Goal: Task Accomplishment & Management: Manage account settings

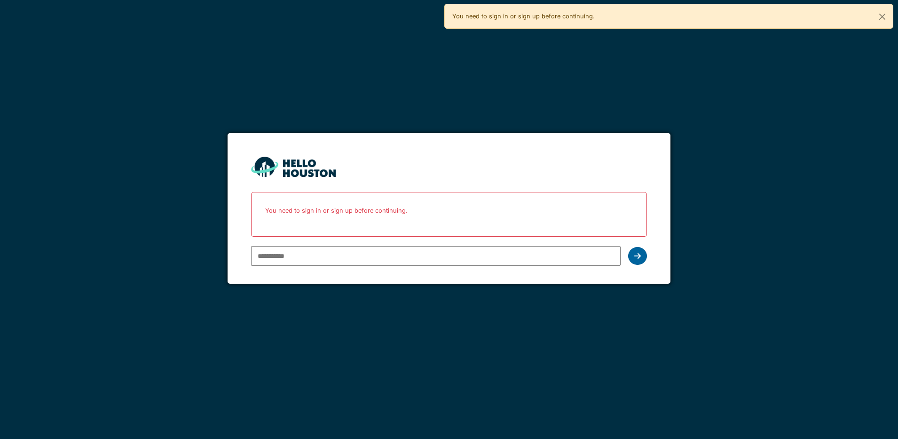
type input "**********"
click at [639, 259] on icon at bounding box center [637, 256] width 7 height 8
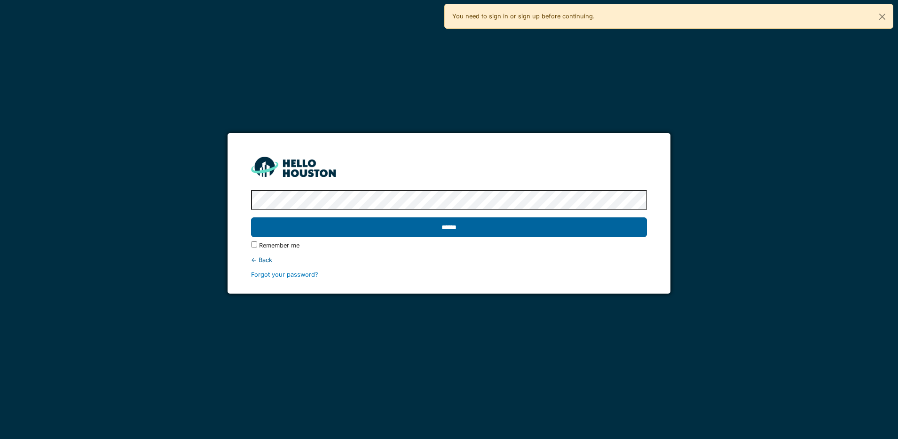
click at [546, 227] on input "******" at bounding box center [449, 227] width 396 height 20
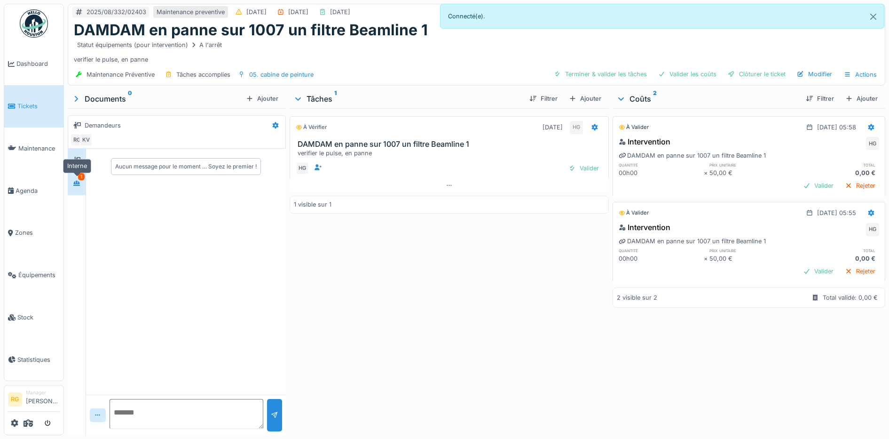
click at [77, 184] on icon at bounding box center [77, 183] width 8 height 6
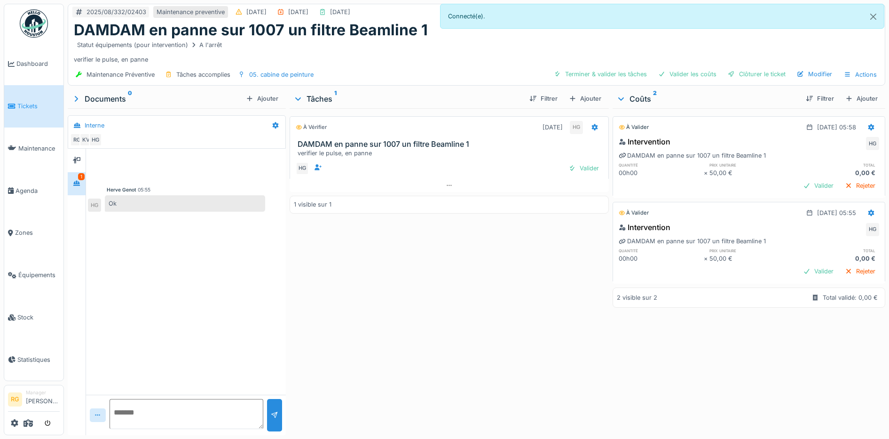
click at [26, 107] on span "Tickets" at bounding box center [38, 106] width 42 height 9
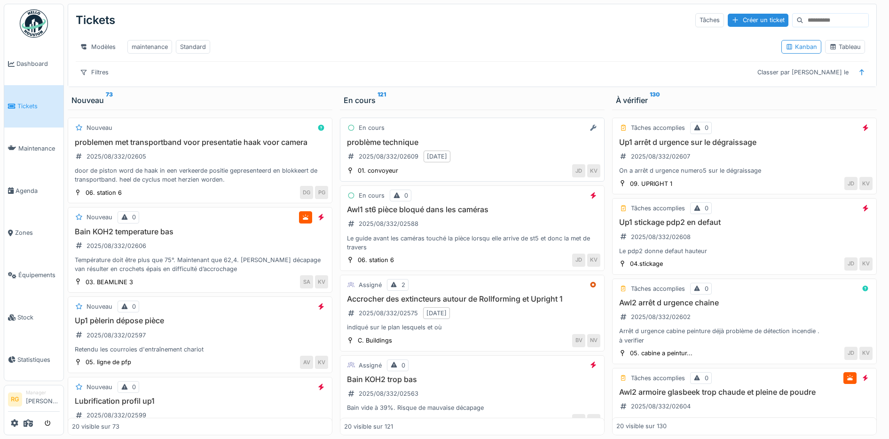
click at [480, 164] on div "problème technique 2025/08/332/02609 [DATE]" at bounding box center [472, 151] width 256 height 26
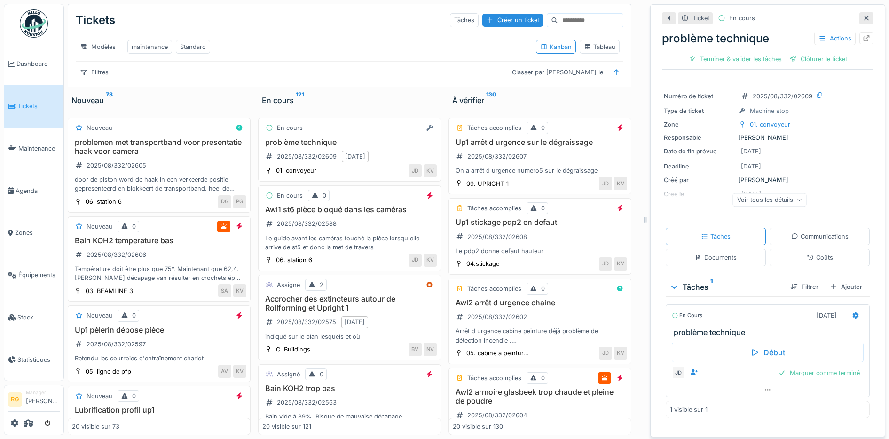
click at [797, 202] on icon at bounding box center [800, 199] width 6 height 5
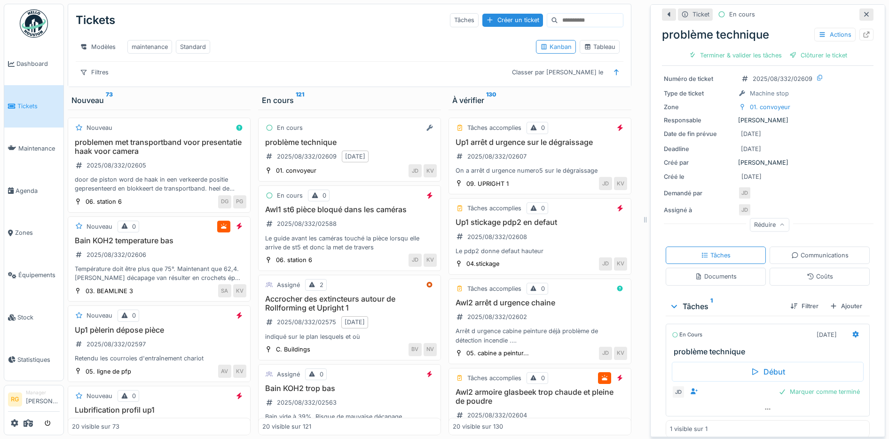
scroll to position [26, 0]
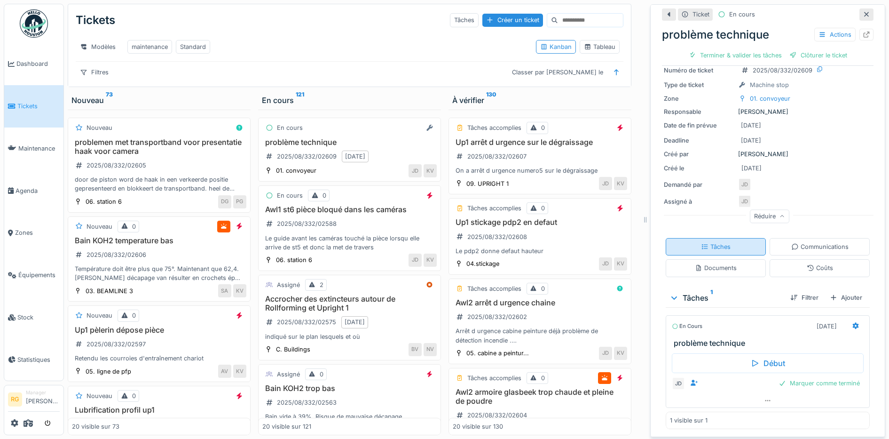
click at [703, 272] on div "Documents" at bounding box center [716, 267] width 42 height 9
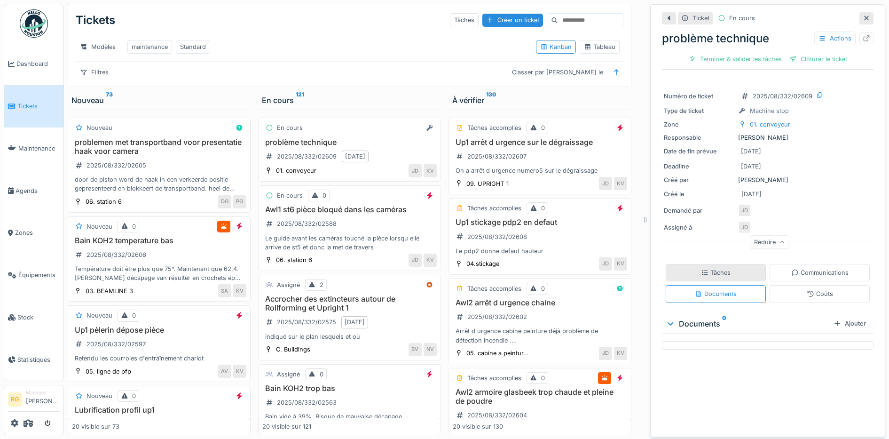
click at [704, 268] on div "Tâches" at bounding box center [716, 272] width 30 height 9
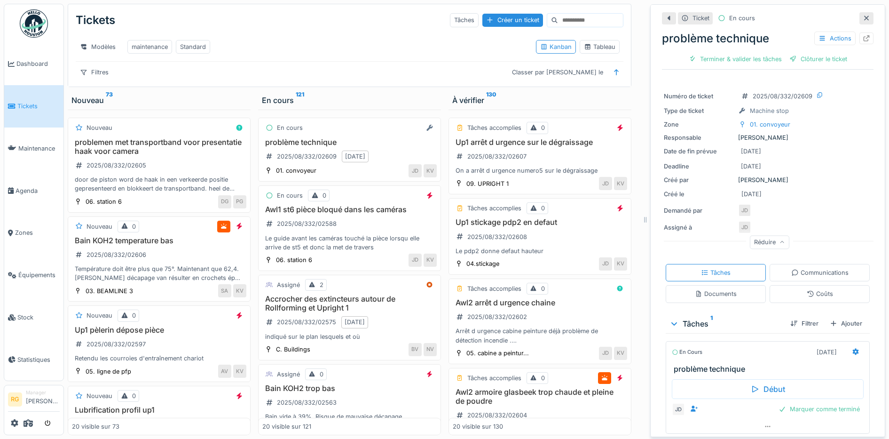
scroll to position [0, 0]
click at [352, 231] on div "Awl1 st6 pièce bloqué dans les caméras 2025/08/332/02588 Le guide avant les cam…" at bounding box center [349, 228] width 174 height 47
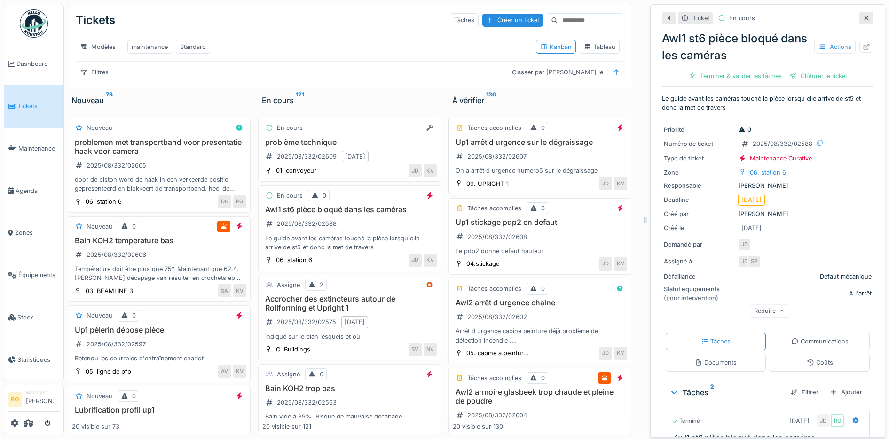
click at [545, 165] on div "Up1 arrêt d urgence sur le dégraissage 2025/08/332/02607 On a arrêt d urgence n…" at bounding box center [540, 157] width 174 height 38
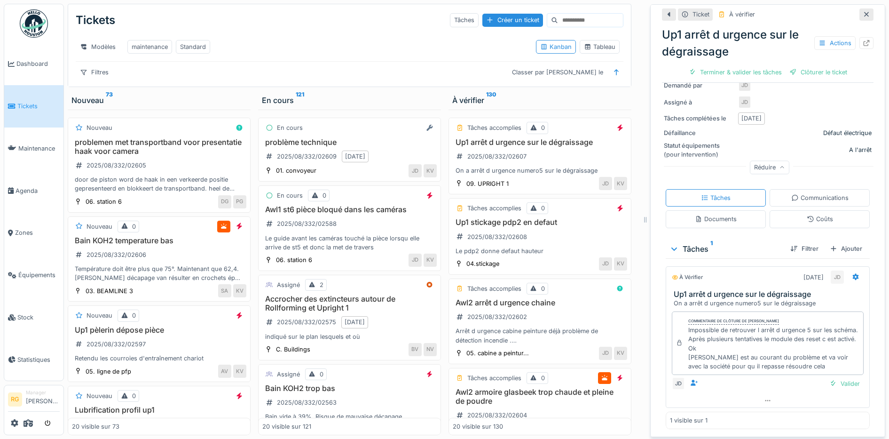
scroll to position [158, 0]
click at [718, 214] on div "Documents" at bounding box center [716, 218] width 42 height 9
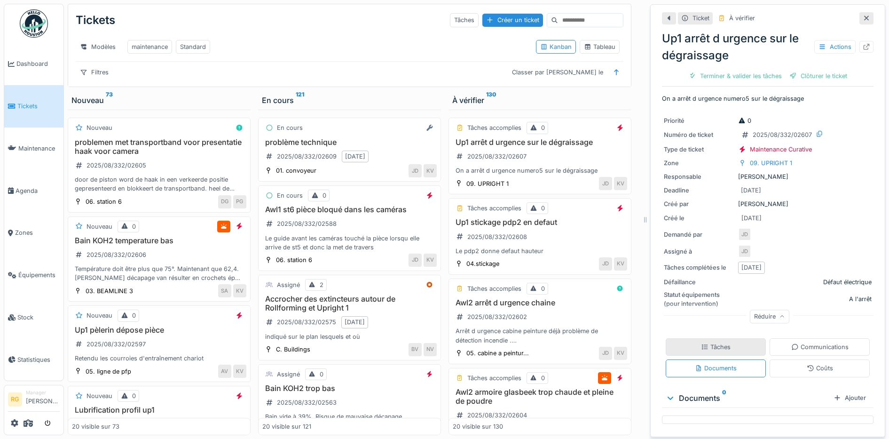
click at [709, 342] on div "Tâches" at bounding box center [716, 346] width 30 height 9
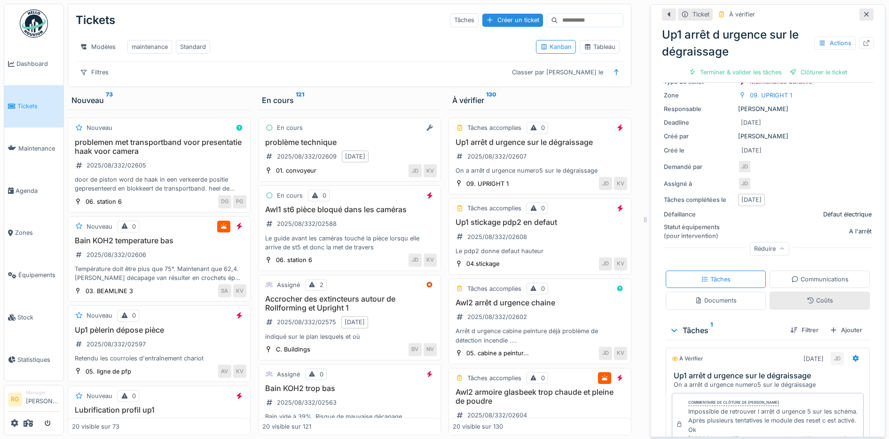
scroll to position [158, 0]
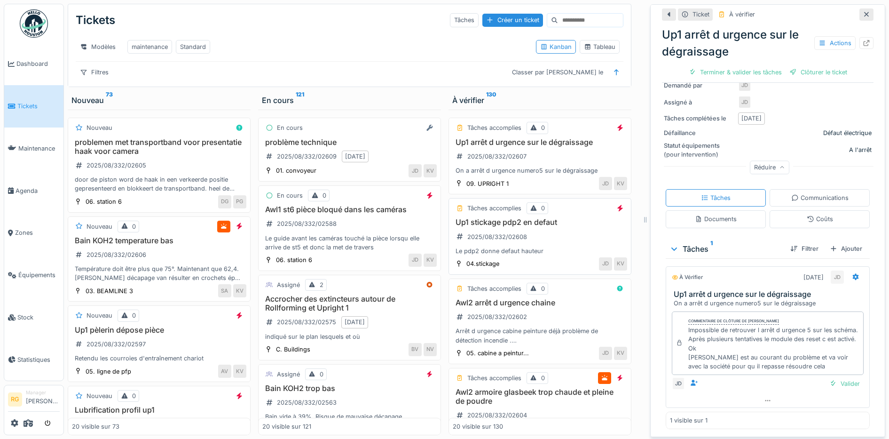
click at [552, 234] on div "Up1 stickage pdp2 en defaut 2025/08/332/02608 Le pdp2 donne defaut hauteur" at bounding box center [540, 237] width 174 height 38
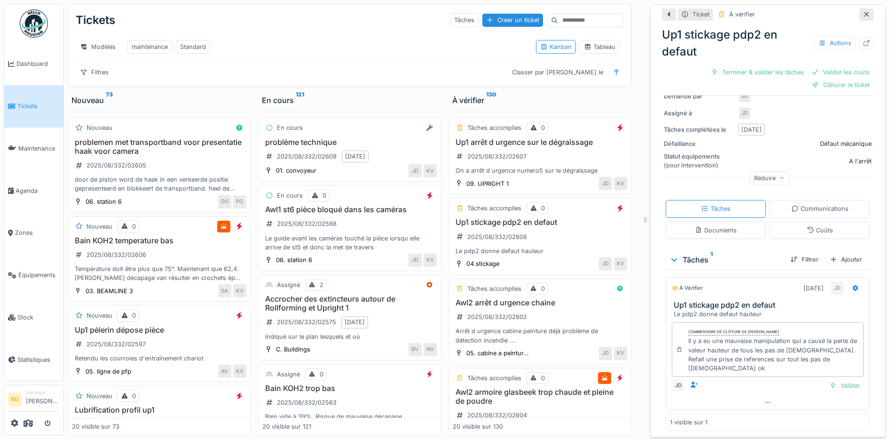
scroll to position [153, 0]
click at [715, 224] on div "Documents" at bounding box center [716, 228] width 42 height 9
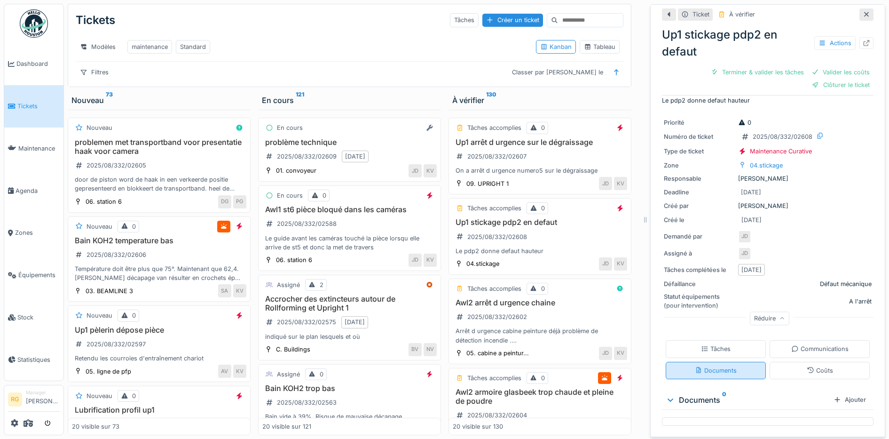
scroll to position [11, 0]
click at [715, 344] on div "Tâches" at bounding box center [716, 348] width 30 height 9
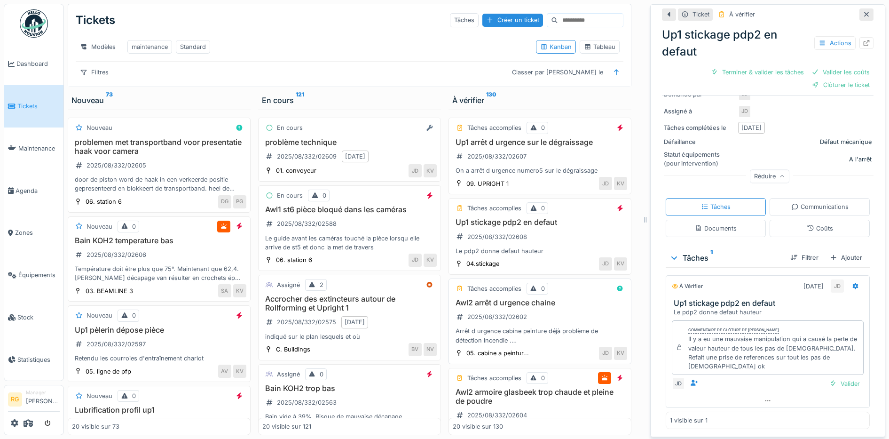
click at [532, 313] on div "Awl2 arrêt d urgence chaine 2025/08/332/02602 Arrêt d urgence cabine peinture d…" at bounding box center [540, 321] width 174 height 47
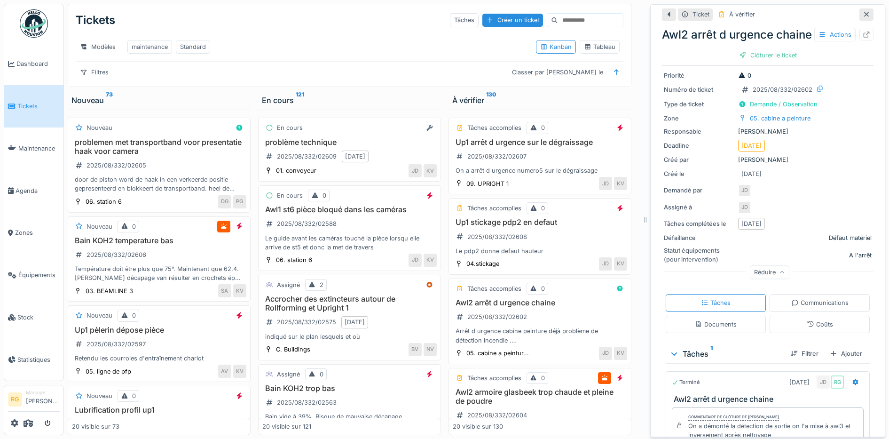
scroll to position [110, 0]
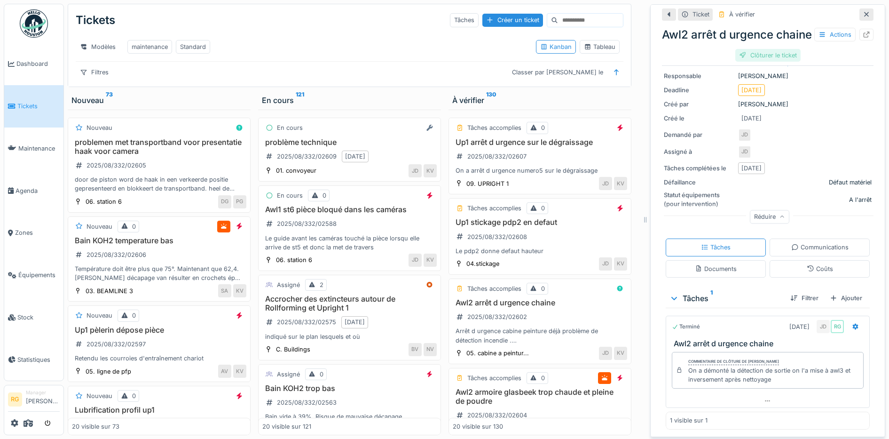
click at [761, 62] on div "Clôturer le ticket" at bounding box center [767, 55] width 65 height 13
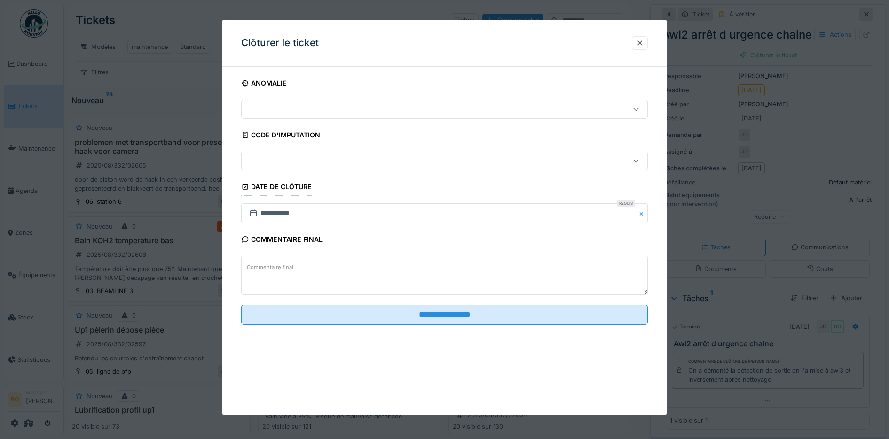
click at [273, 266] on label "Commentaire final" at bounding box center [270, 267] width 50 height 12
click at [273, 266] on textarea "Commentaire final" at bounding box center [444, 275] width 407 height 39
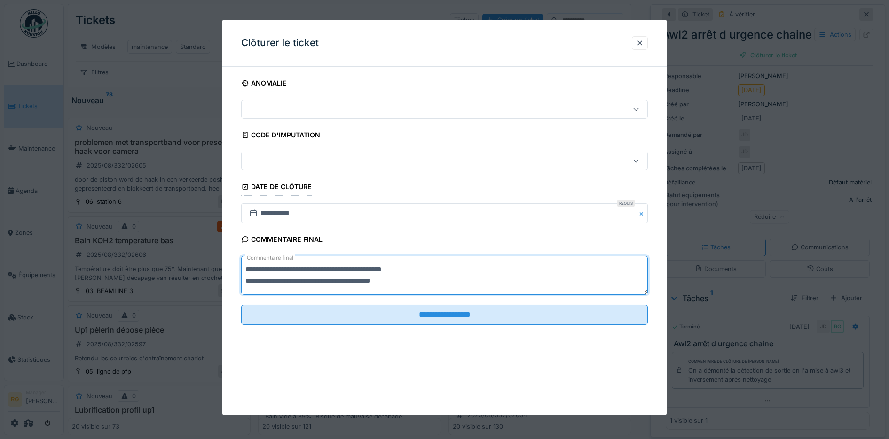
scroll to position [0, 0]
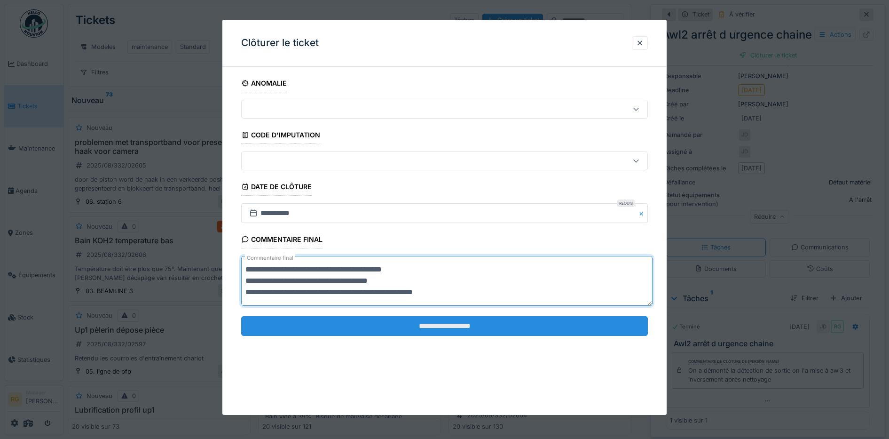
type textarea "**********"
click at [437, 329] on input "**********" at bounding box center [444, 326] width 407 height 20
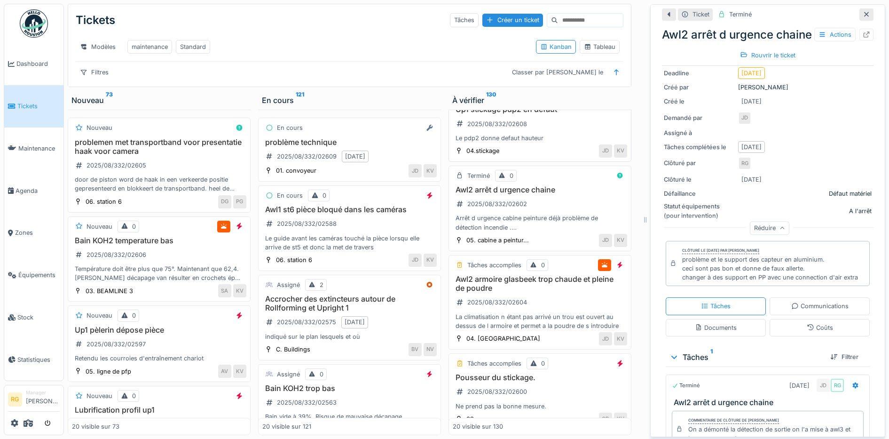
scroll to position [118, 0]
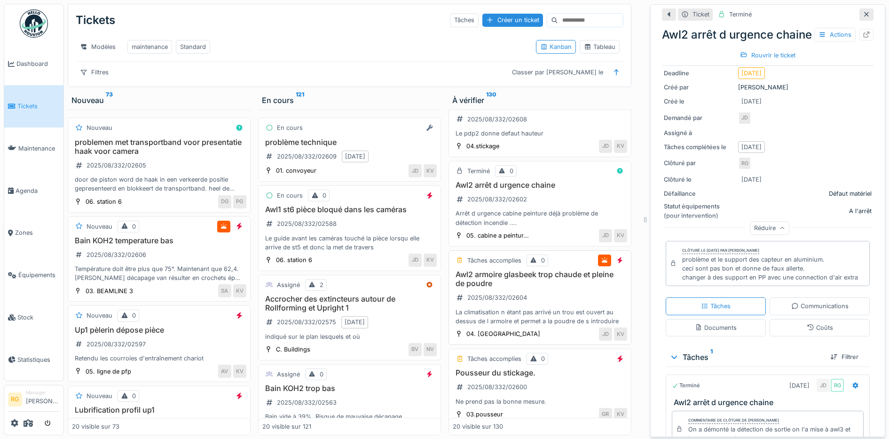
click at [535, 287] on h3 "Awl2 armoire glasbeek trop chaude et pleine de poudre" at bounding box center [540, 279] width 174 height 18
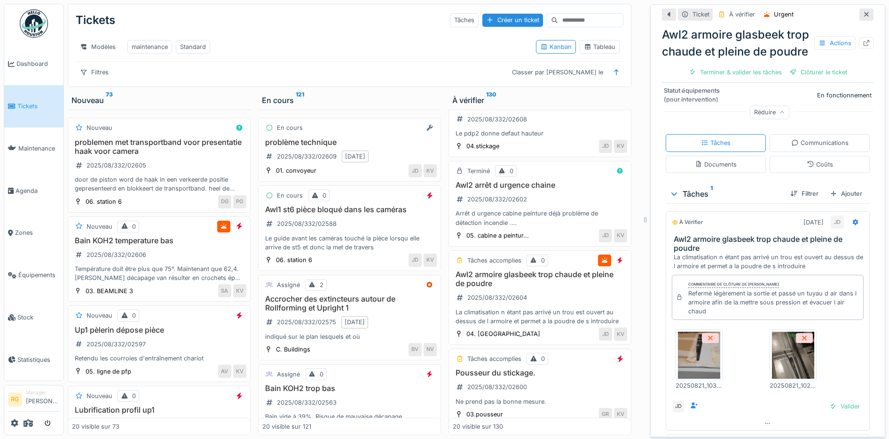
scroll to position [235, 0]
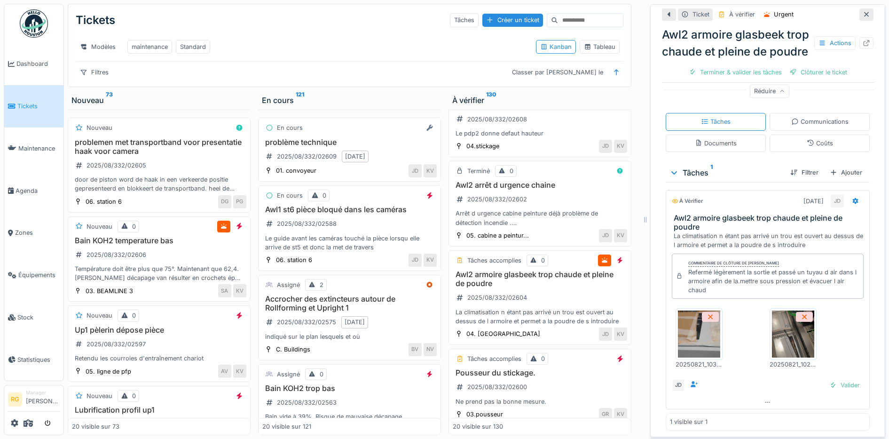
click at [695, 340] on img at bounding box center [699, 333] width 42 height 47
click at [777, 345] on img at bounding box center [793, 333] width 42 height 47
click at [717, 148] on div "Documents" at bounding box center [716, 143] width 42 height 9
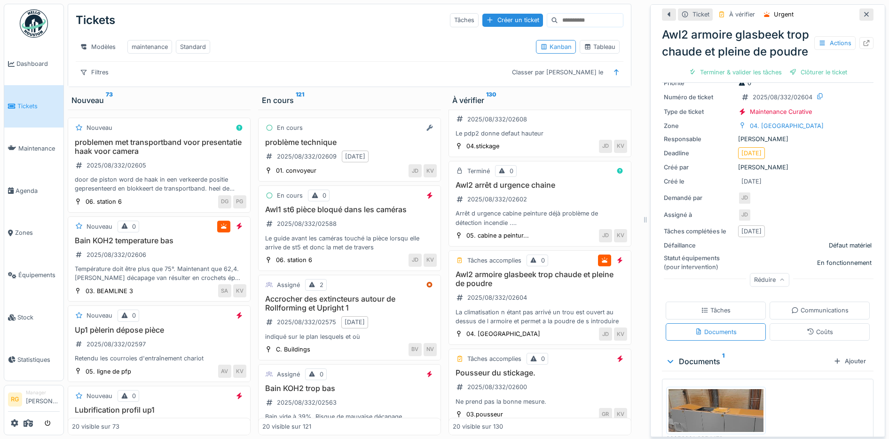
scroll to position [87, 0]
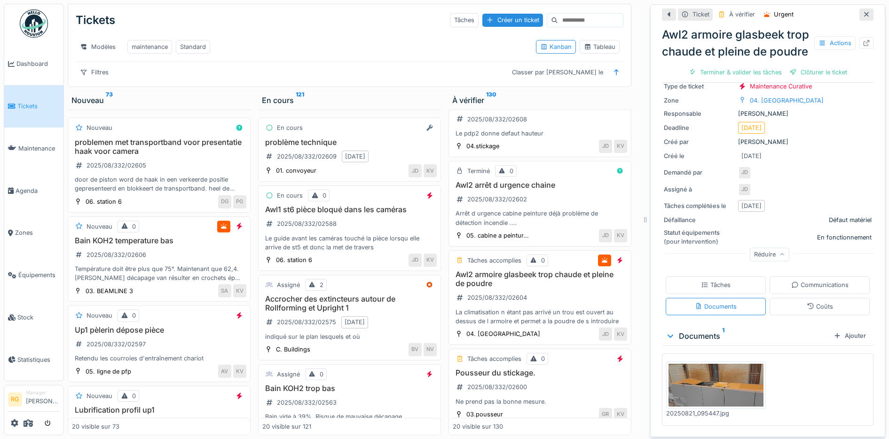
click at [717, 380] on img at bounding box center [716, 384] width 95 height 43
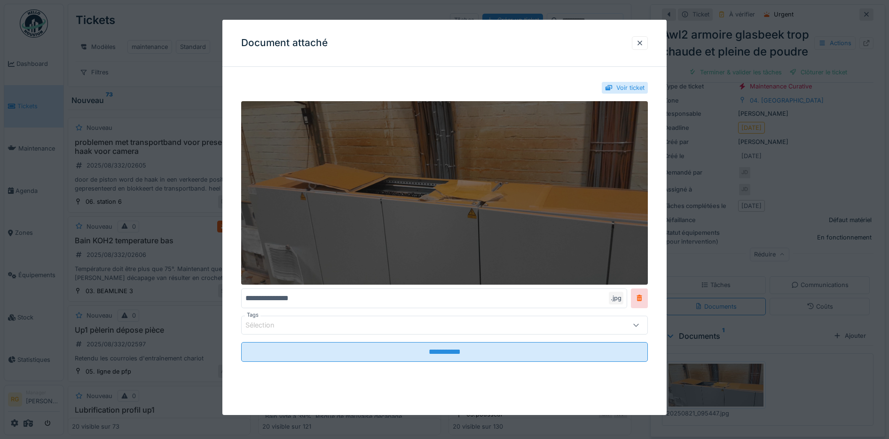
click at [417, 230] on img at bounding box center [444, 192] width 407 height 183
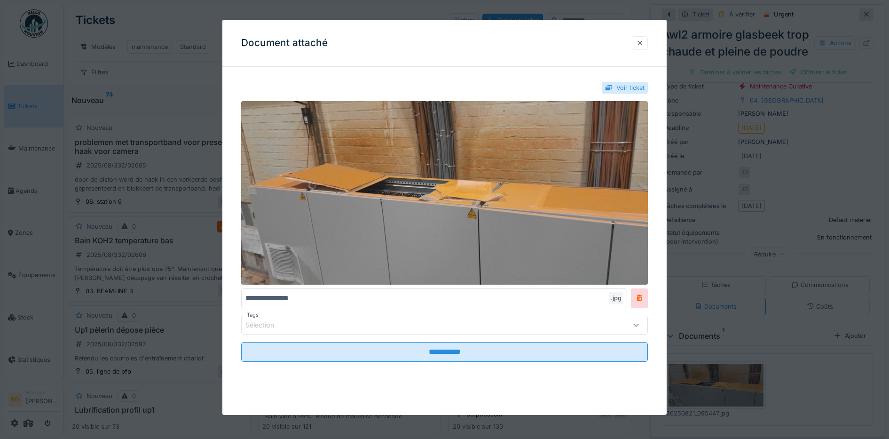
click at [644, 42] on div at bounding box center [640, 43] width 8 height 9
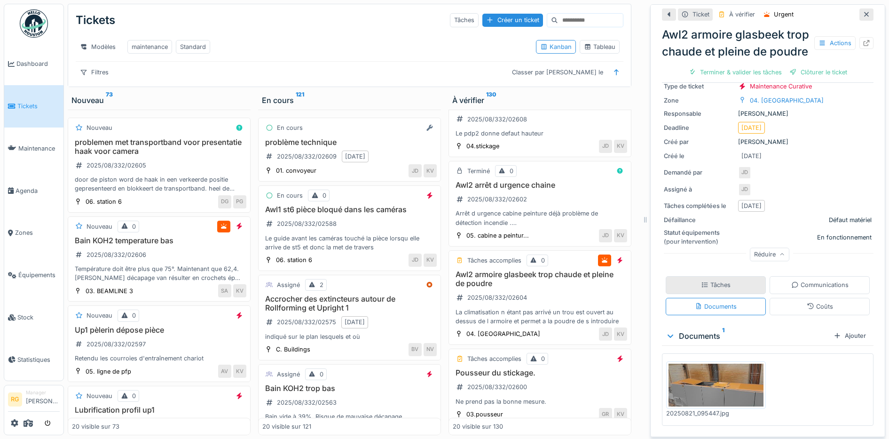
click at [701, 280] on div "Tâches" at bounding box center [716, 284] width 30 height 9
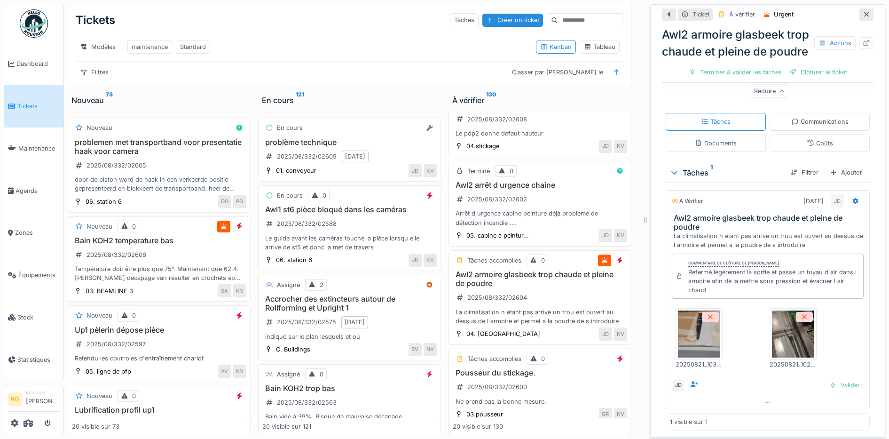
click at [808, 148] on div "Coûts" at bounding box center [820, 143] width 26 height 9
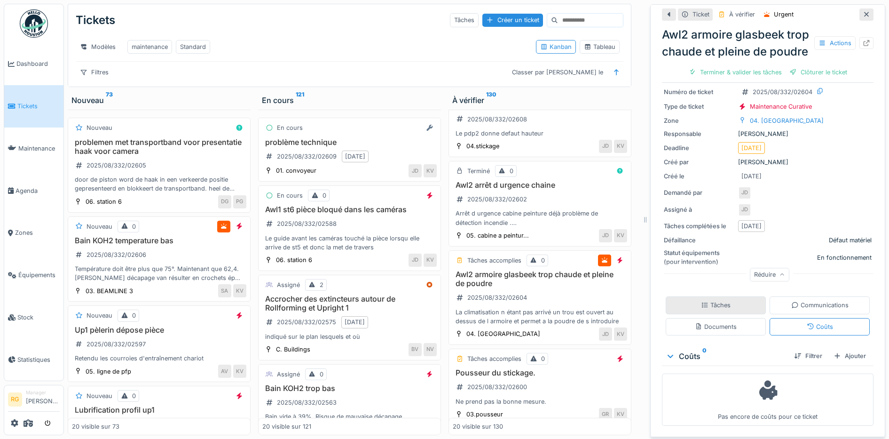
click at [708, 300] on div "Tâches" at bounding box center [716, 304] width 30 height 9
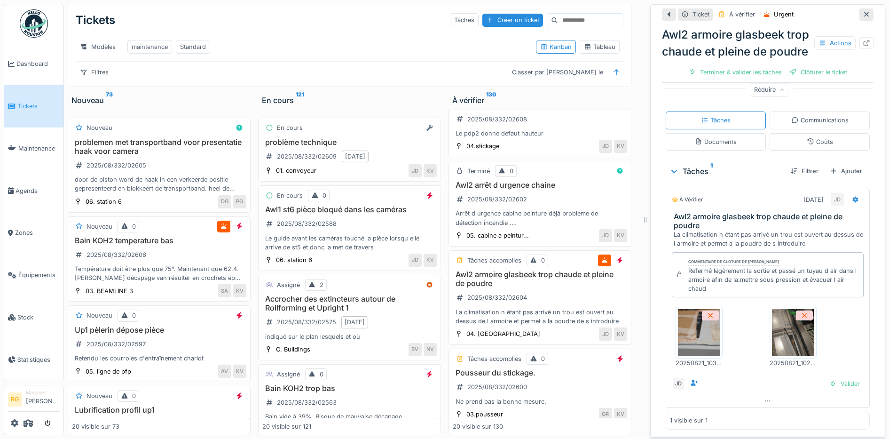
scroll to position [253, 0]
click at [828, 378] on div "Valider" at bounding box center [845, 383] width 38 height 13
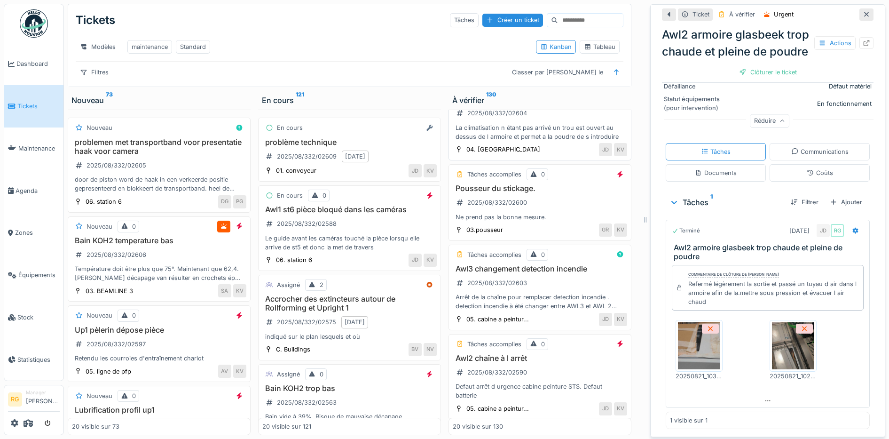
scroll to position [353, 0]
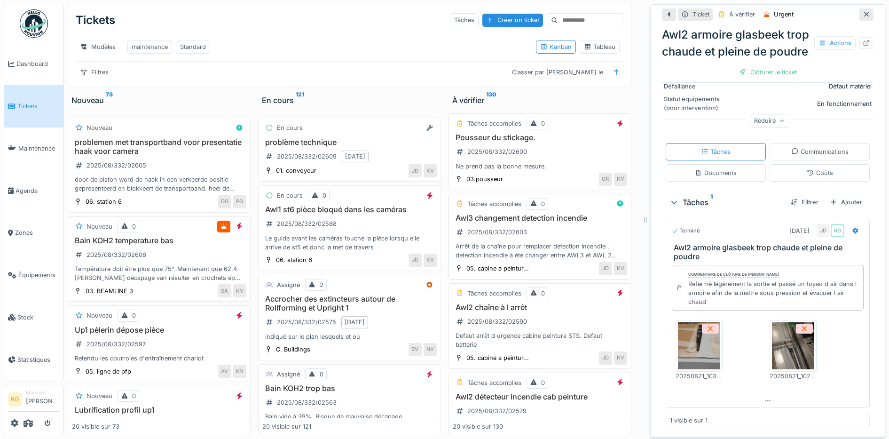
click at [544, 236] on div "Awl3 changement detection incendie 2025/08/332/02603 Arrêt de la chaîne pour re…" at bounding box center [540, 236] width 174 height 47
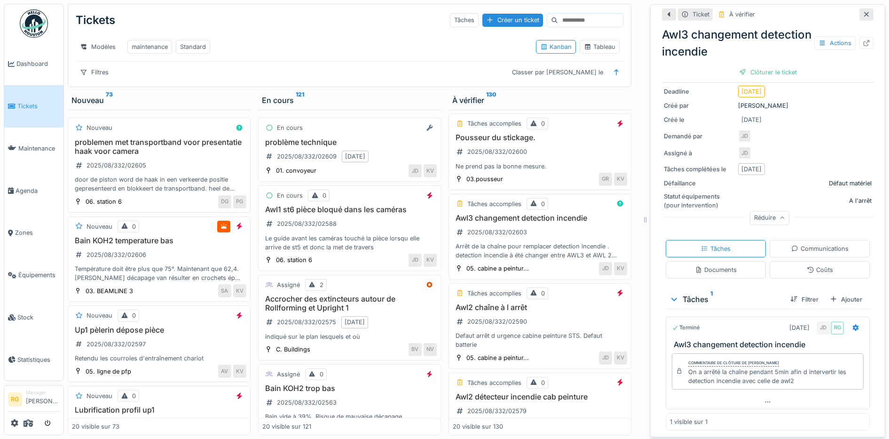
scroll to position [137, 0]
click at [756, 66] on div "Clôturer le ticket" at bounding box center [767, 72] width 65 height 13
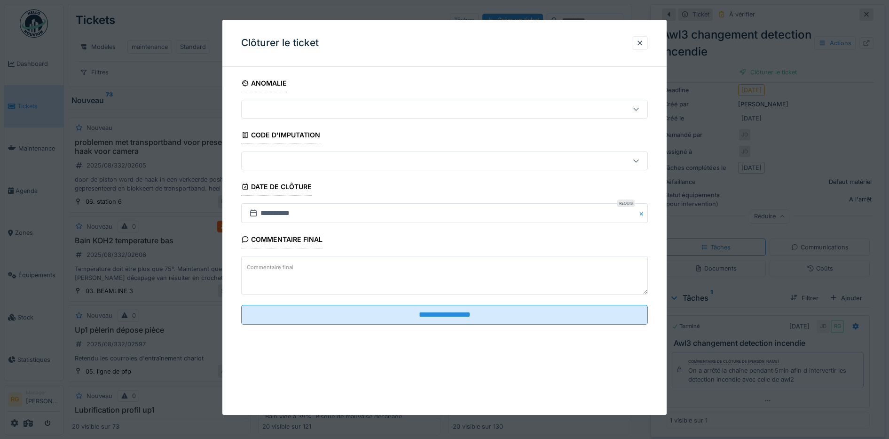
click at [289, 266] on label "Commentaire final" at bounding box center [270, 267] width 50 height 12
click at [289, 266] on textarea "Commentaire final" at bounding box center [444, 275] width 407 height 39
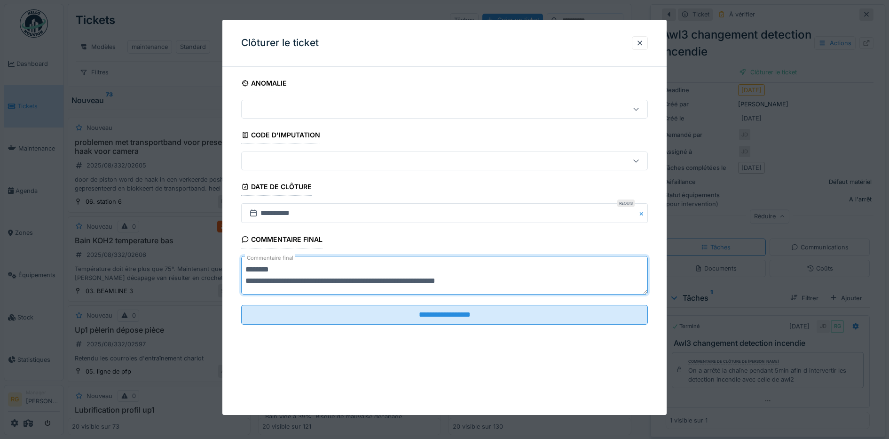
scroll to position [0, 0]
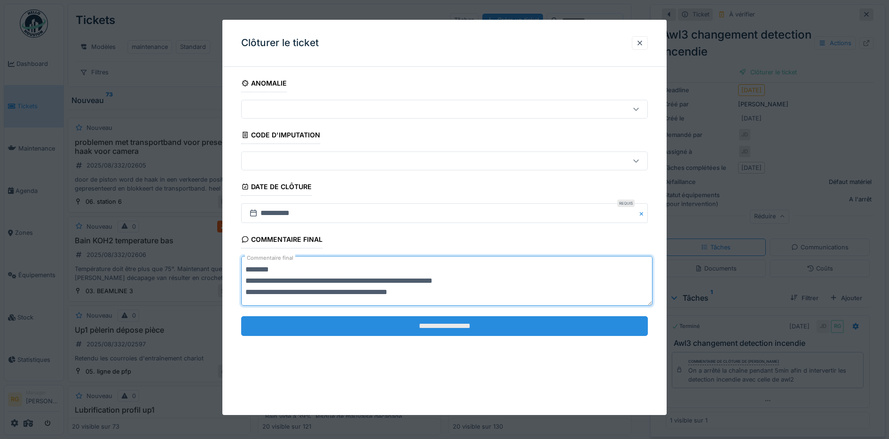
type textarea "**********"
click at [417, 325] on input "**********" at bounding box center [444, 326] width 407 height 20
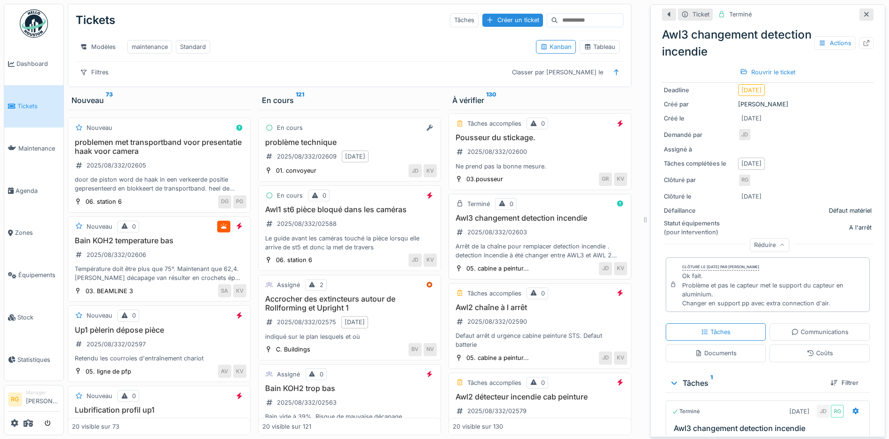
scroll to position [411, 0]
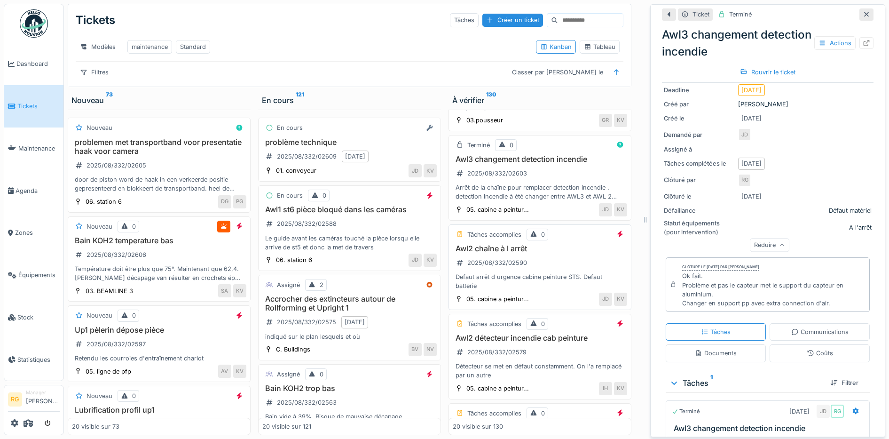
click at [543, 259] on div "Awl2 chaîne à l arrêt 2025/08/332/02590 Defaut arrêt d urgence cabine peinture …" at bounding box center [540, 267] width 174 height 47
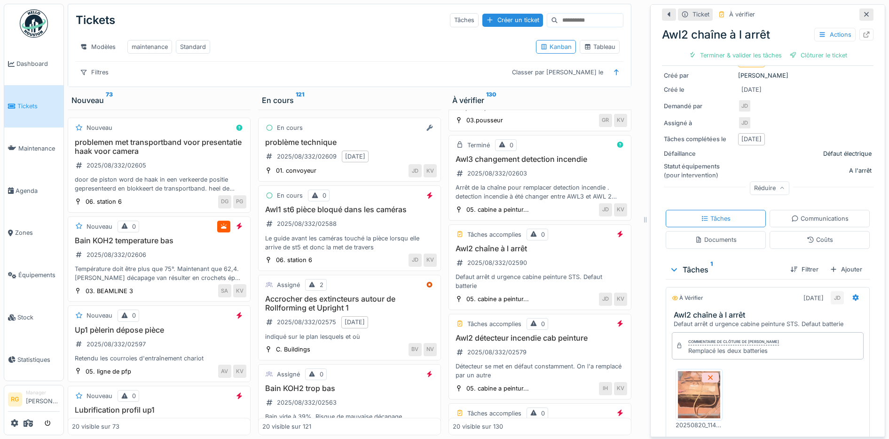
scroll to position [174, 0]
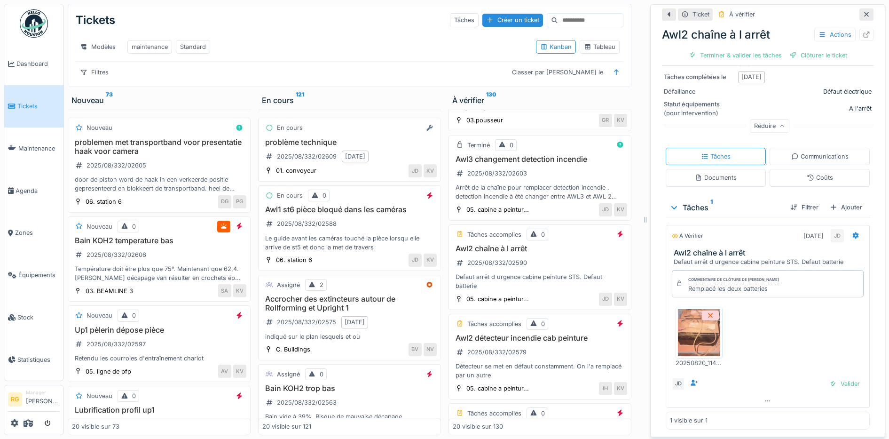
click at [689, 320] on img at bounding box center [699, 332] width 42 height 47
click at [716, 49] on div "Terminer & valider les tâches" at bounding box center [735, 55] width 101 height 13
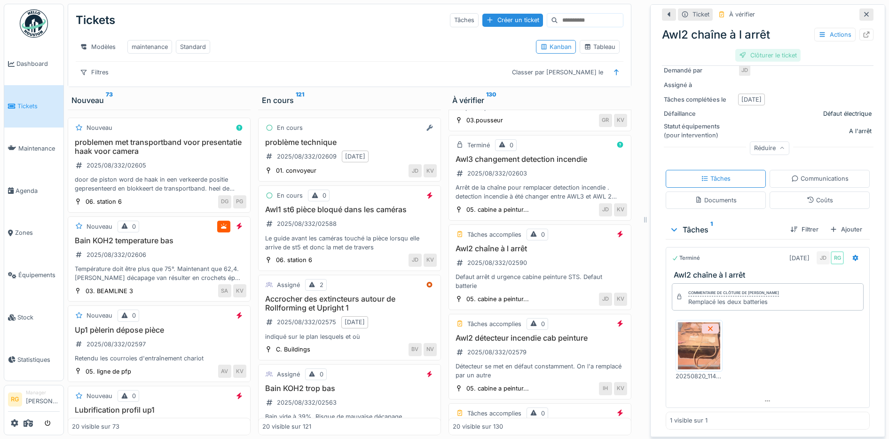
click at [756, 49] on div "Clôturer le ticket" at bounding box center [767, 55] width 65 height 13
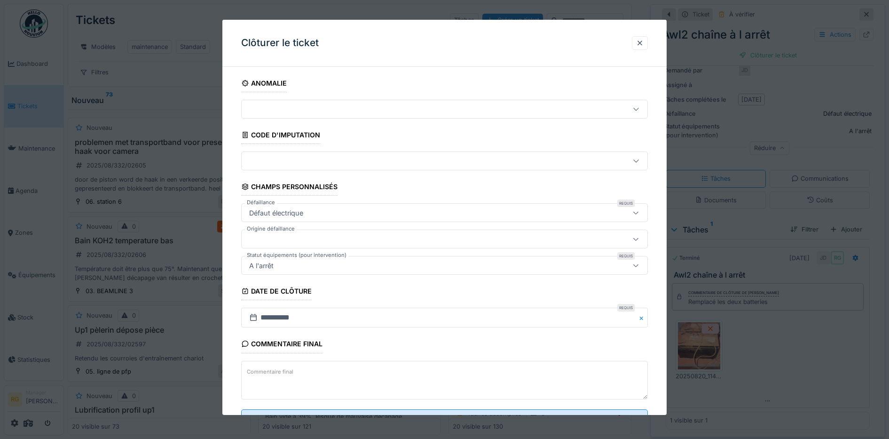
click at [431, 373] on textarea "Commentaire final" at bounding box center [444, 380] width 407 height 39
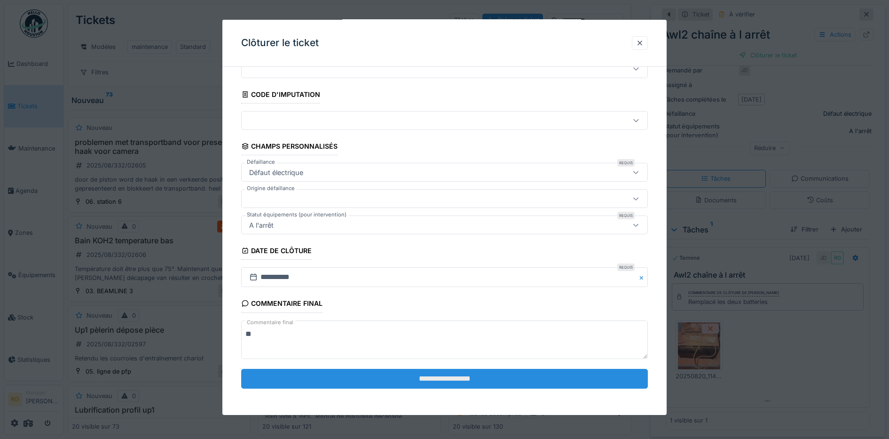
type textarea "**"
click at [435, 376] on input "**********" at bounding box center [444, 379] width 407 height 20
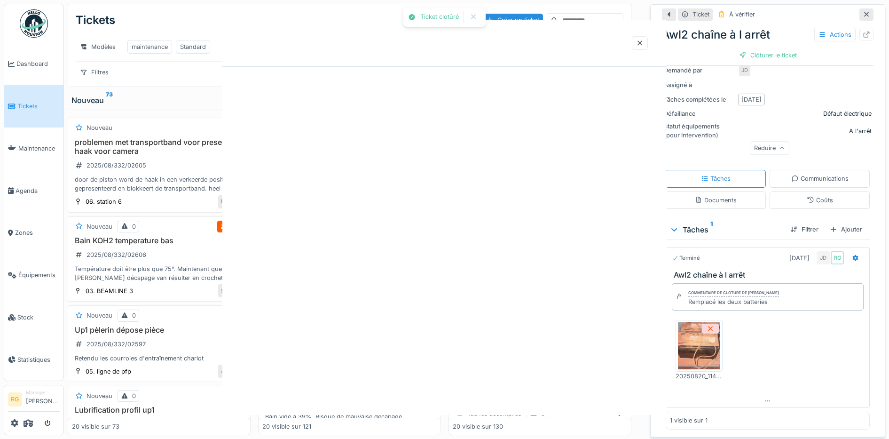
scroll to position [0, 0]
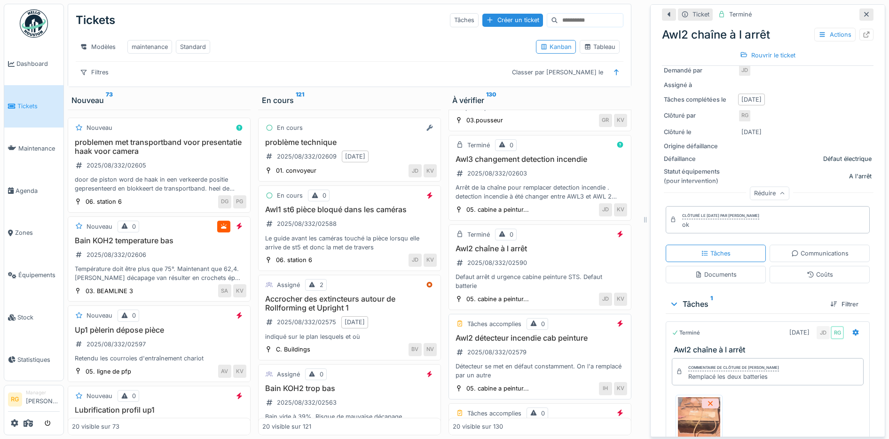
click at [555, 350] on div "Awl2 détecteur incendie cab peinture 2025/08/332/02579 Détecteur se met en défa…" at bounding box center [540, 356] width 174 height 47
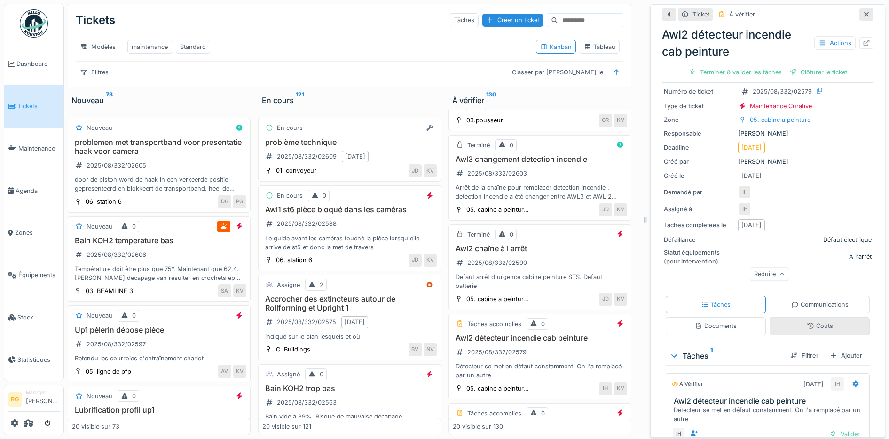
scroll to position [94, 0]
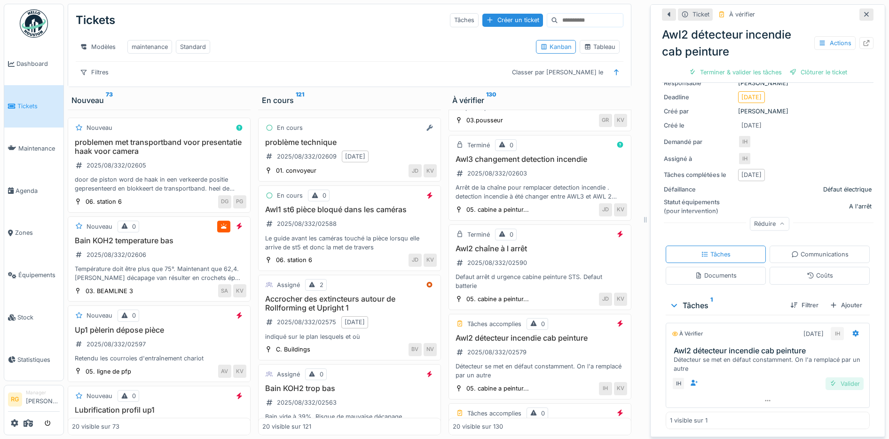
click at [834, 377] on div "Valider" at bounding box center [845, 383] width 38 height 13
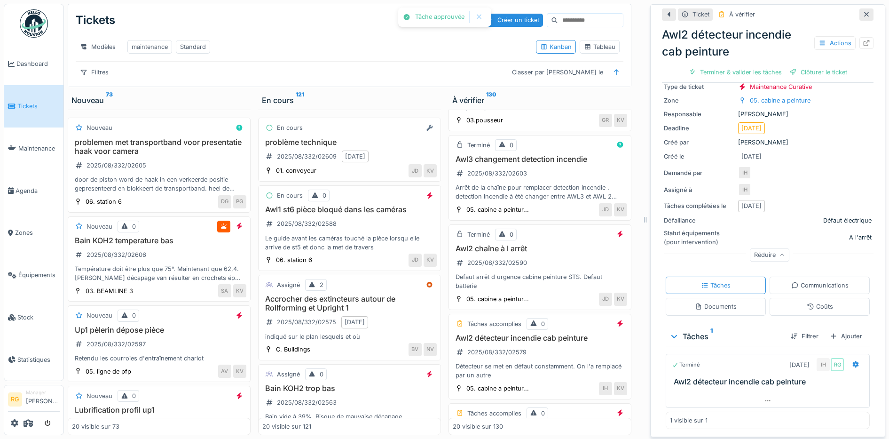
scroll to position [58, 0]
click at [757, 66] on div "Clôturer le ticket" at bounding box center [767, 72] width 65 height 13
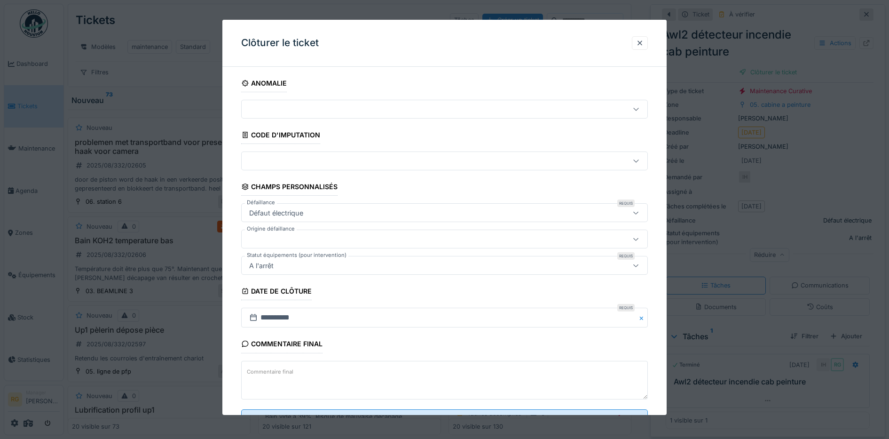
click at [322, 372] on textarea "Commentaire final" at bounding box center [444, 380] width 407 height 39
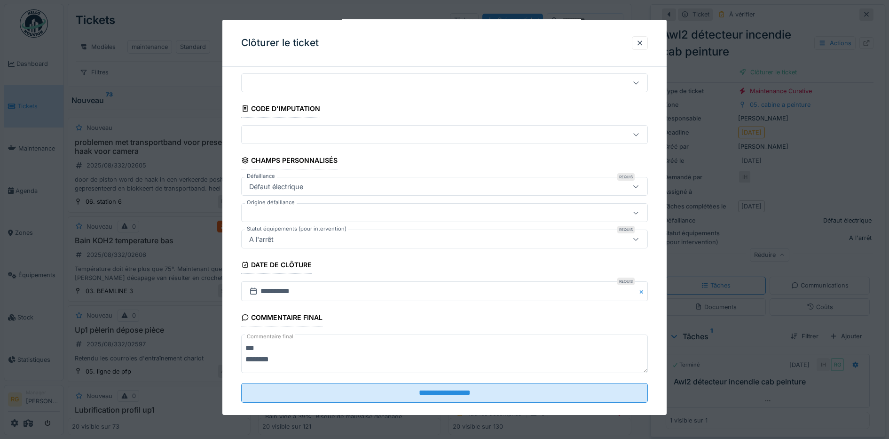
scroll to position [40, 0]
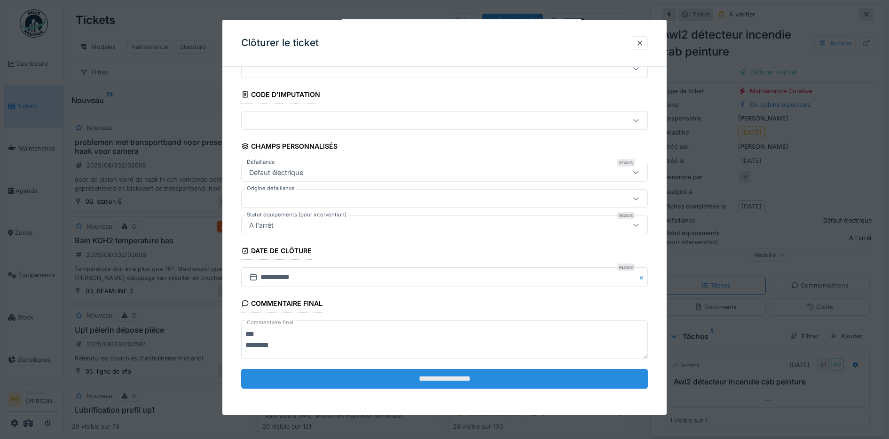
type textarea "*** ********"
click at [451, 376] on input "**********" at bounding box center [444, 379] width 407 height 20
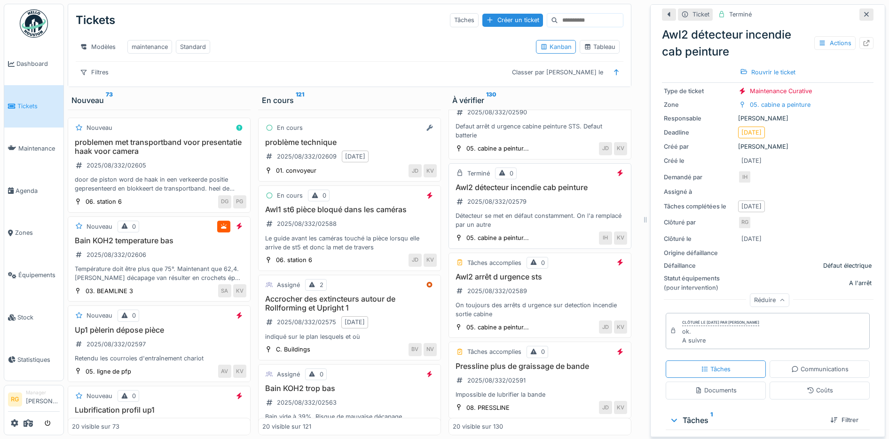
scroll to position [588, 0]
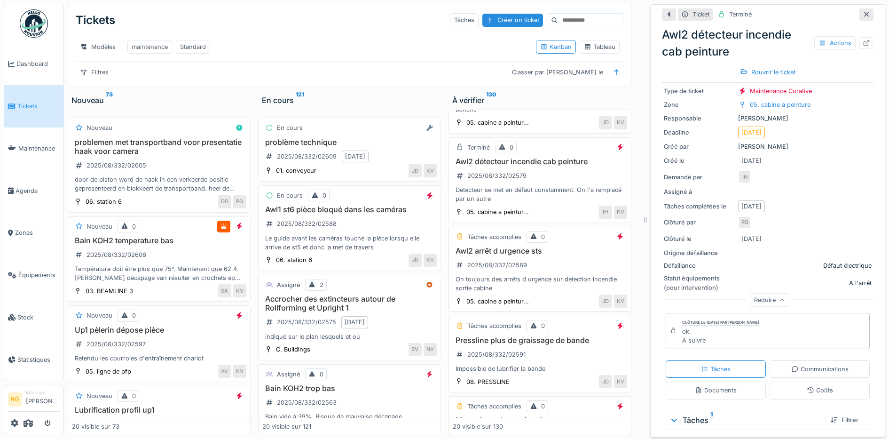
click at [545, 269] on div "Awl2 arrêt d urgence sts 2025/08/332/02589 On toujours des arrêts d urgence sur…" at bounding box center [540, 269] width 174 height 47
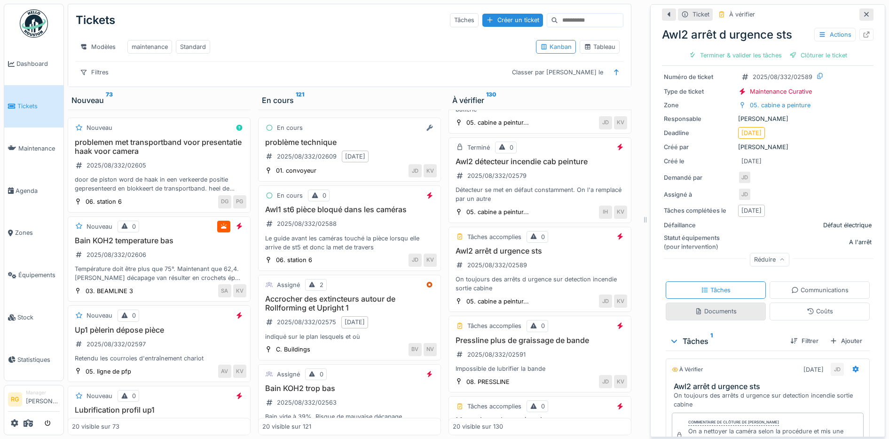
scroll to position [124, 0]
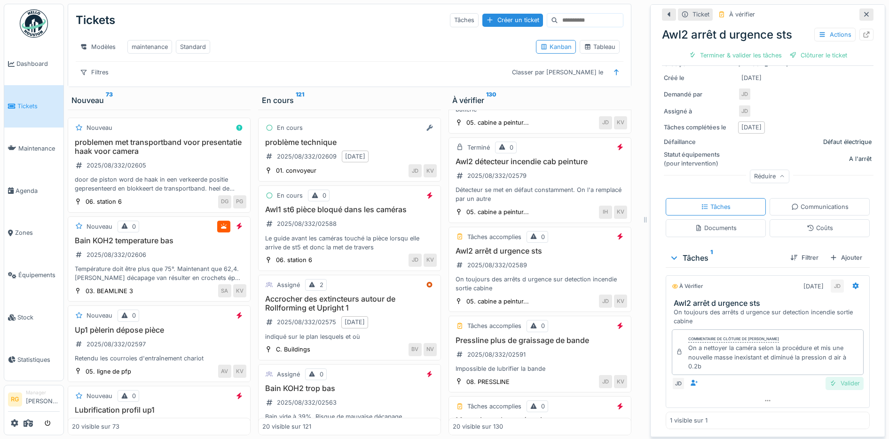
click at [831, 377] on div "Valider" at bounding box center [845, 383] width 38 height 13
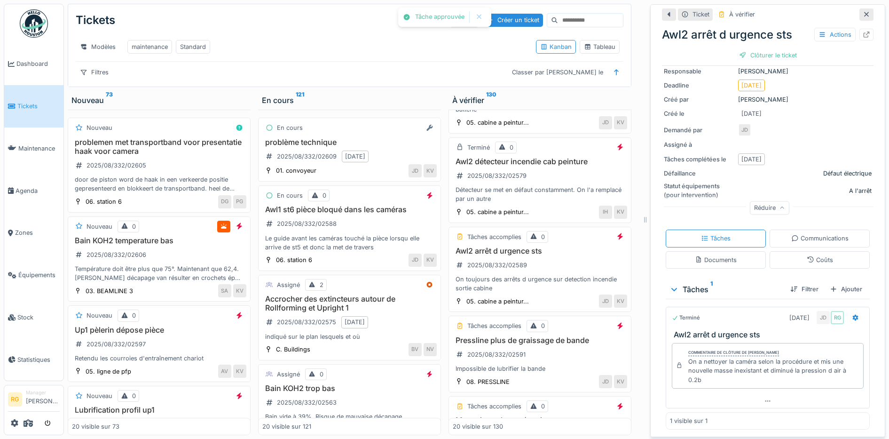
scroll to position [88, 0]
click at [756, 49] on div "Clôturer le ticket" at bounding box center [767, 55] width 65 height 13
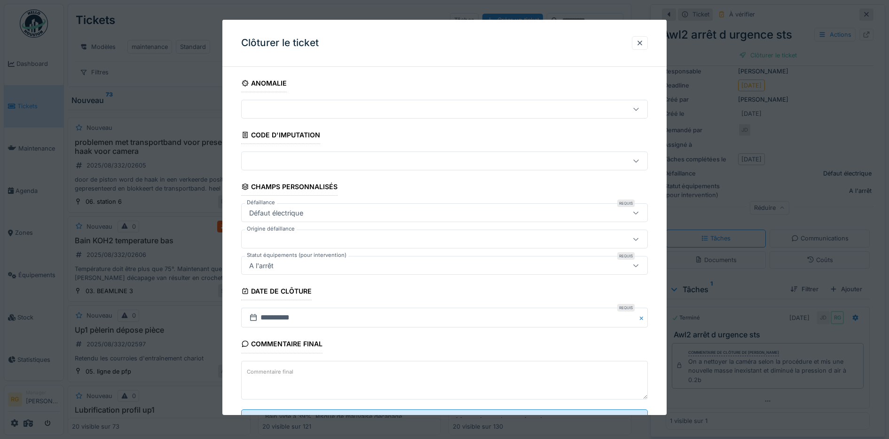
click at [362, 367] on textarea "Commentaire final" at bounding box center [444, 380] width 407 height 39
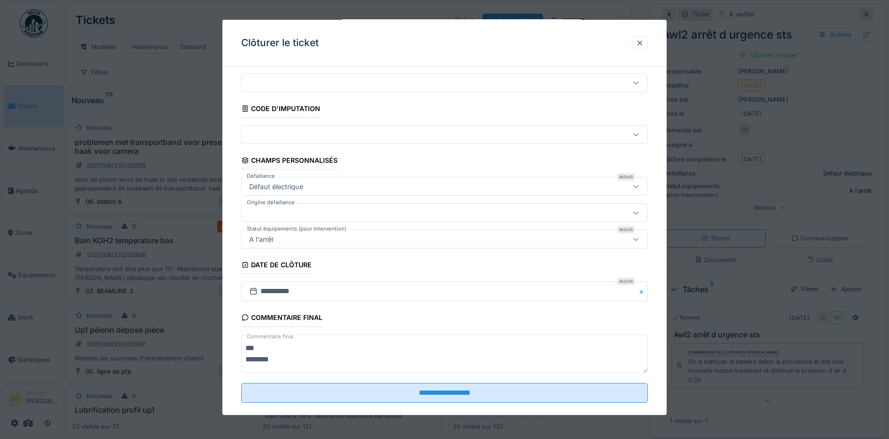
scroll to position [40, 0]
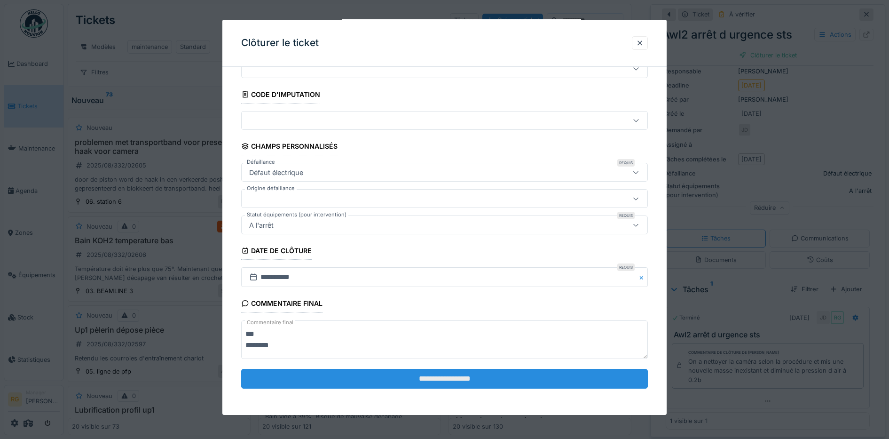
type textarea "*** ********"
click at [425, 378] on input "**********" at bounding box center [444, 379] width 407 height 20
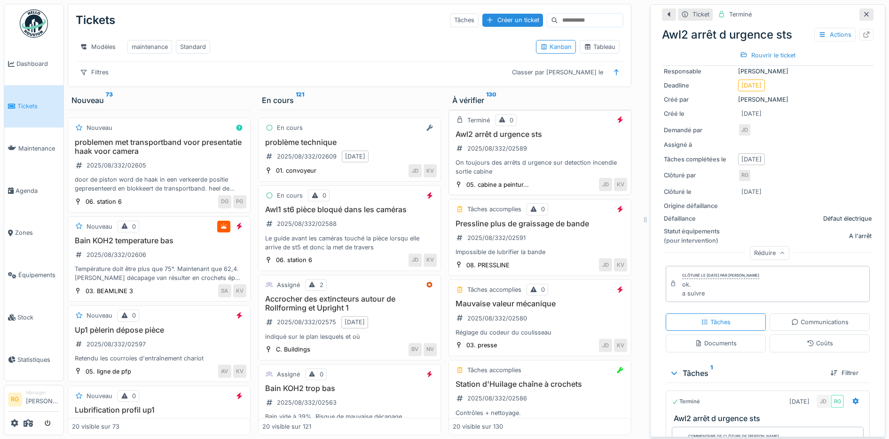
scroll to position [705, 0]
click at [557, 237] on div "Pressline plus de graissage de bande 2025/08/332/02591 Impossible de lubrifier …" at bounding box center [540, 237] width 174 height 38
